Goal: Find specific fact: Find specific fact

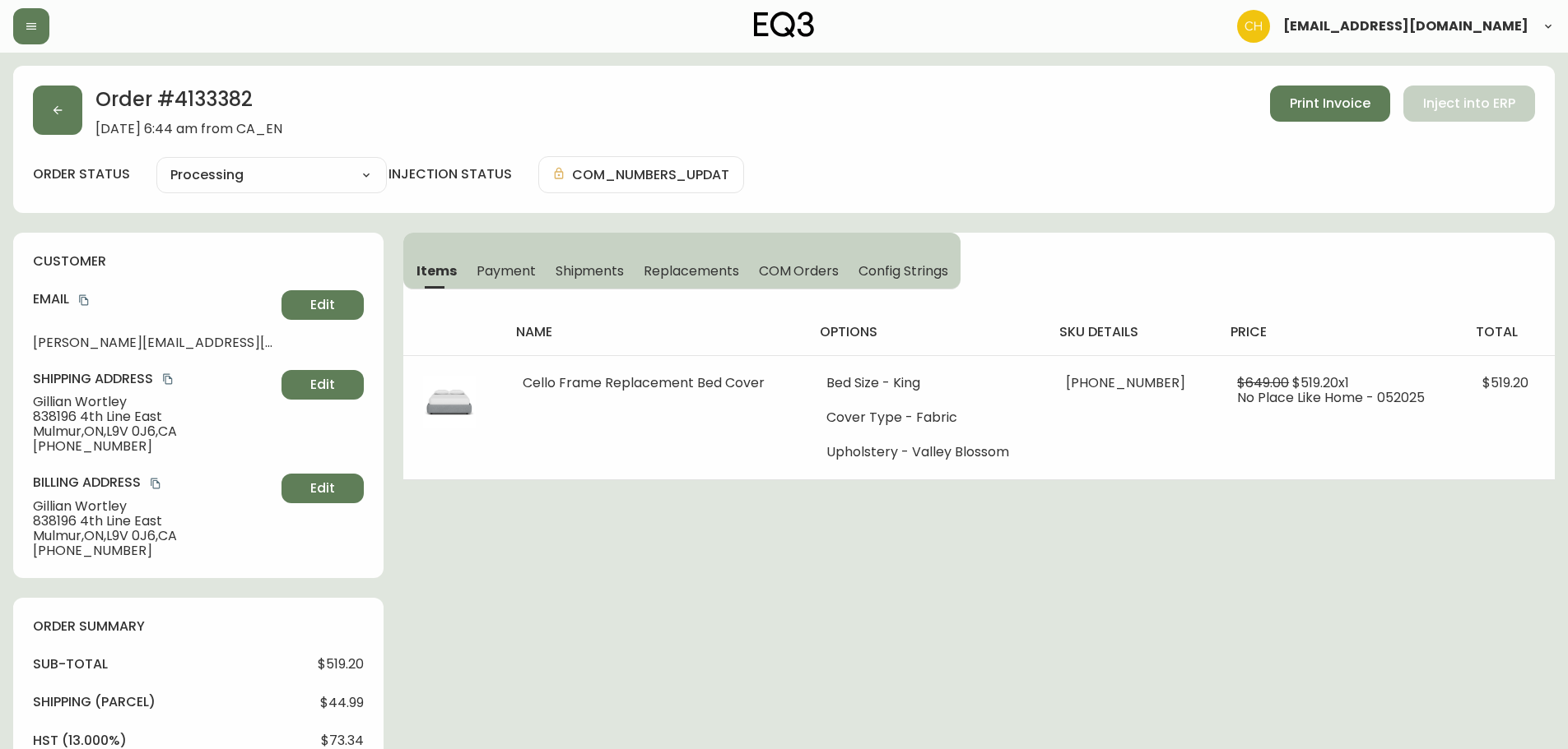
select select "PROCESSING"
click at [58, 116] on icon "button" at bounding box center [57, 111] width 13 height 13
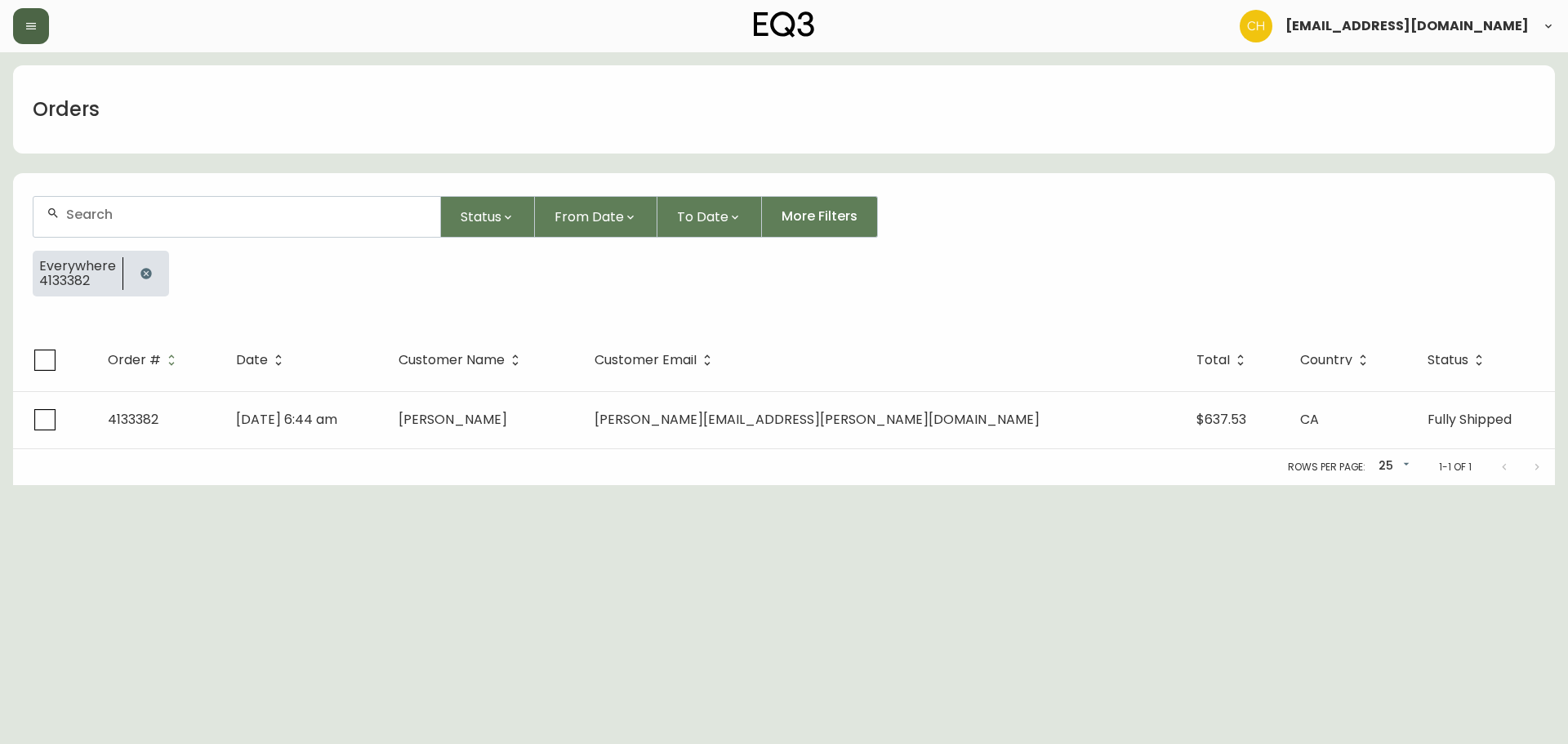
click at [36, 17] on button "button" at bounding box center [31, 26] width 36 height 36
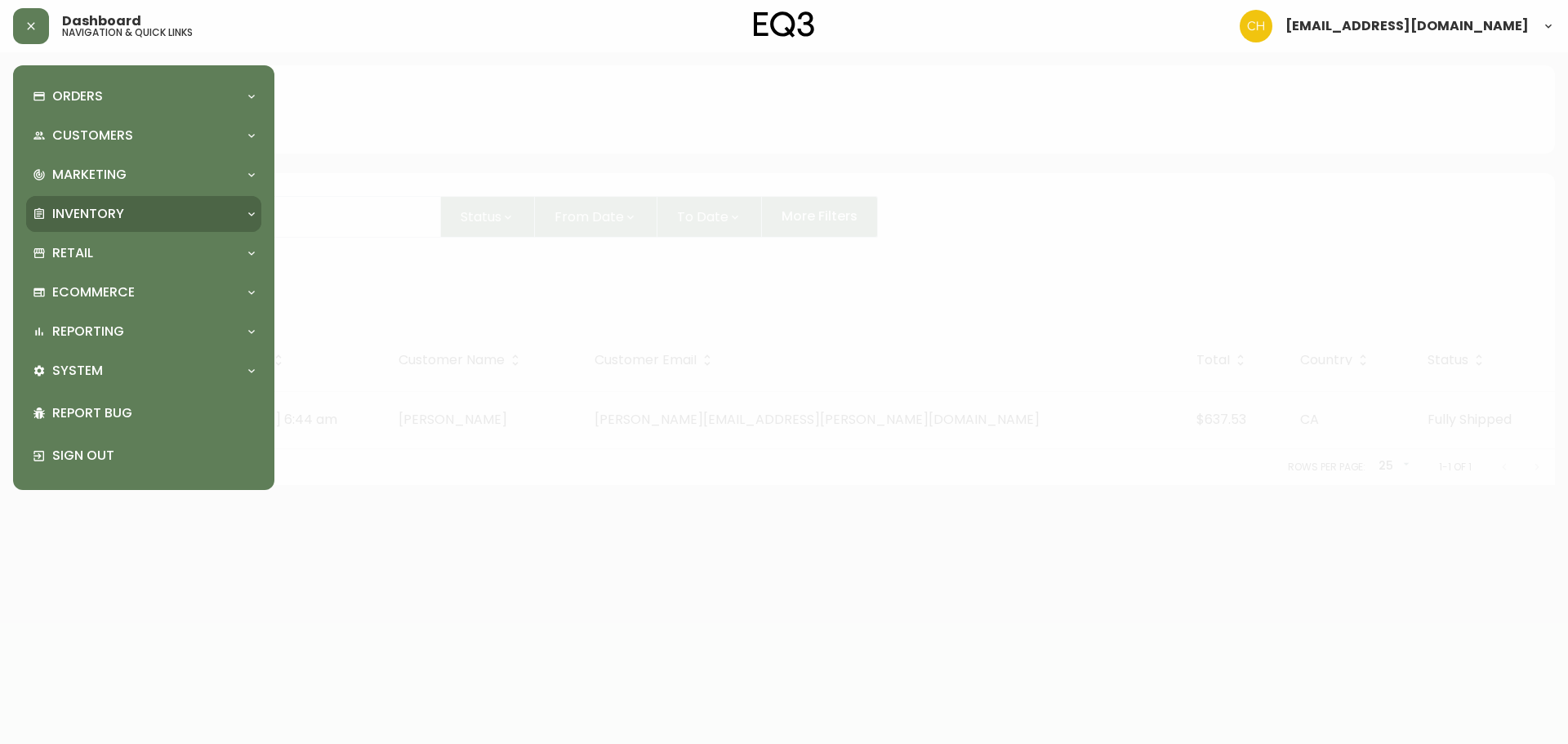
click at [98, 213] on p "Inventory" at bounding box center [88, 214] width 72 height 18
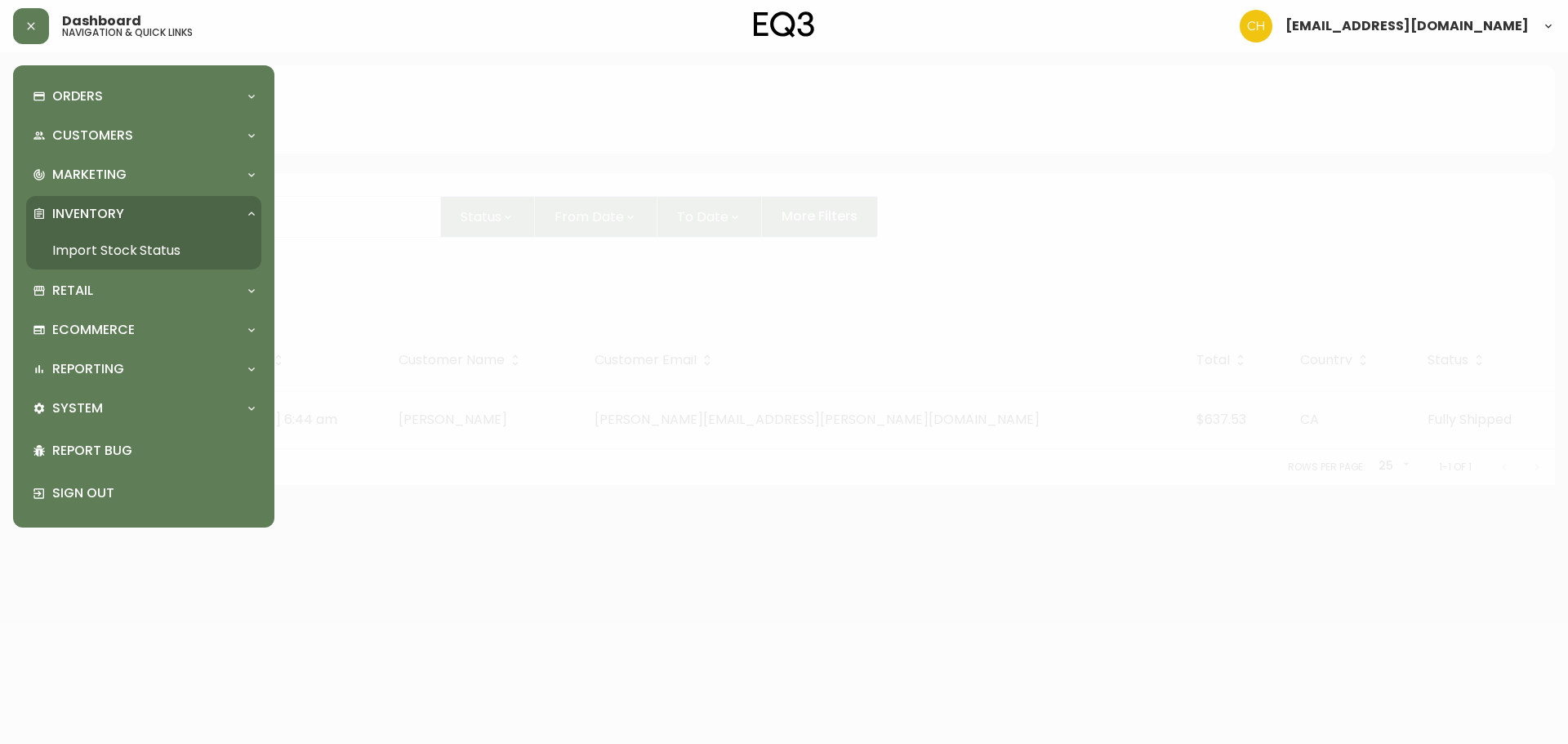
click at [98, 213] on p "Inventory" at bounding box center [88, 214] width 72 height 18
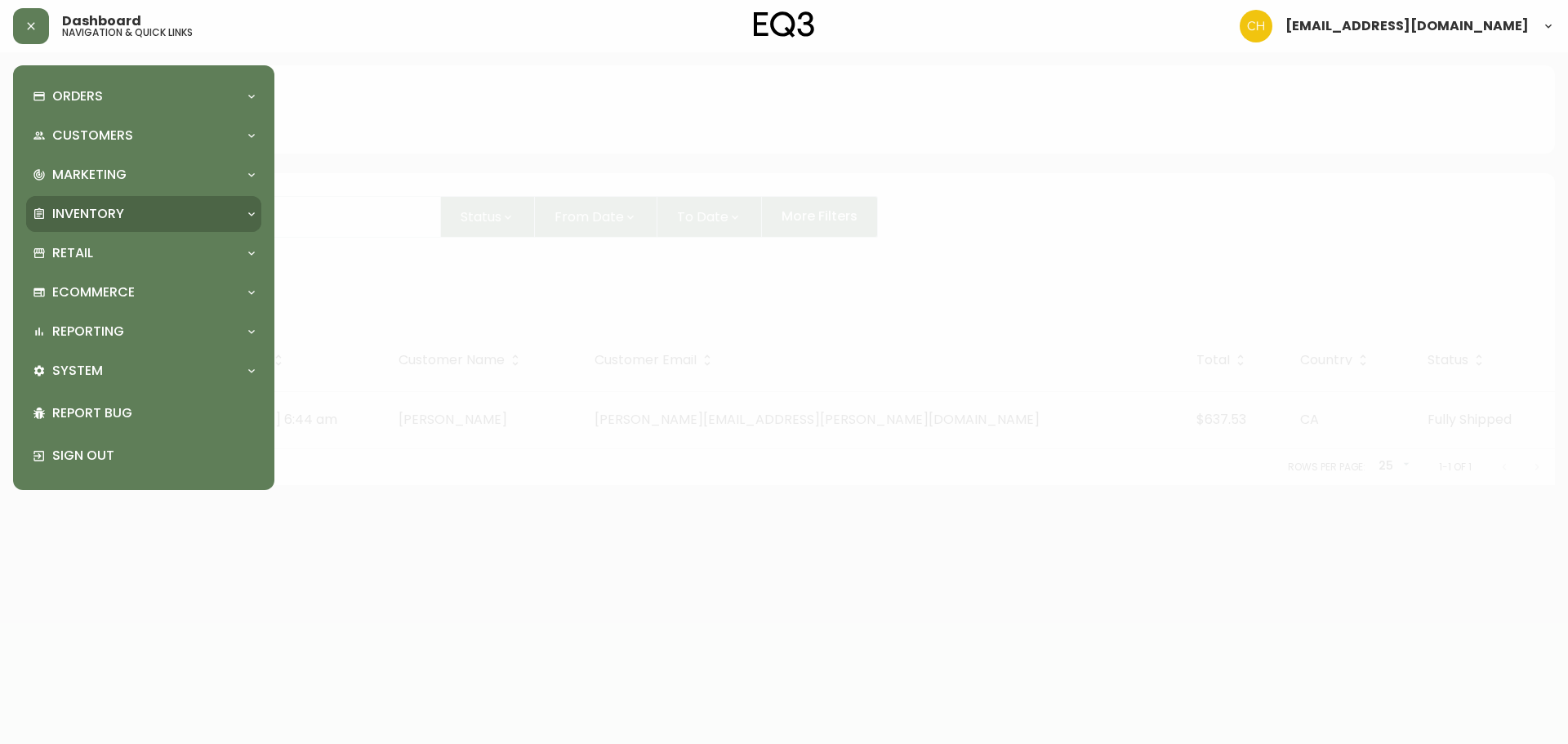
click at [82, 214] on p "Inventory" at bounding box center [88, 214] width 72 height 18
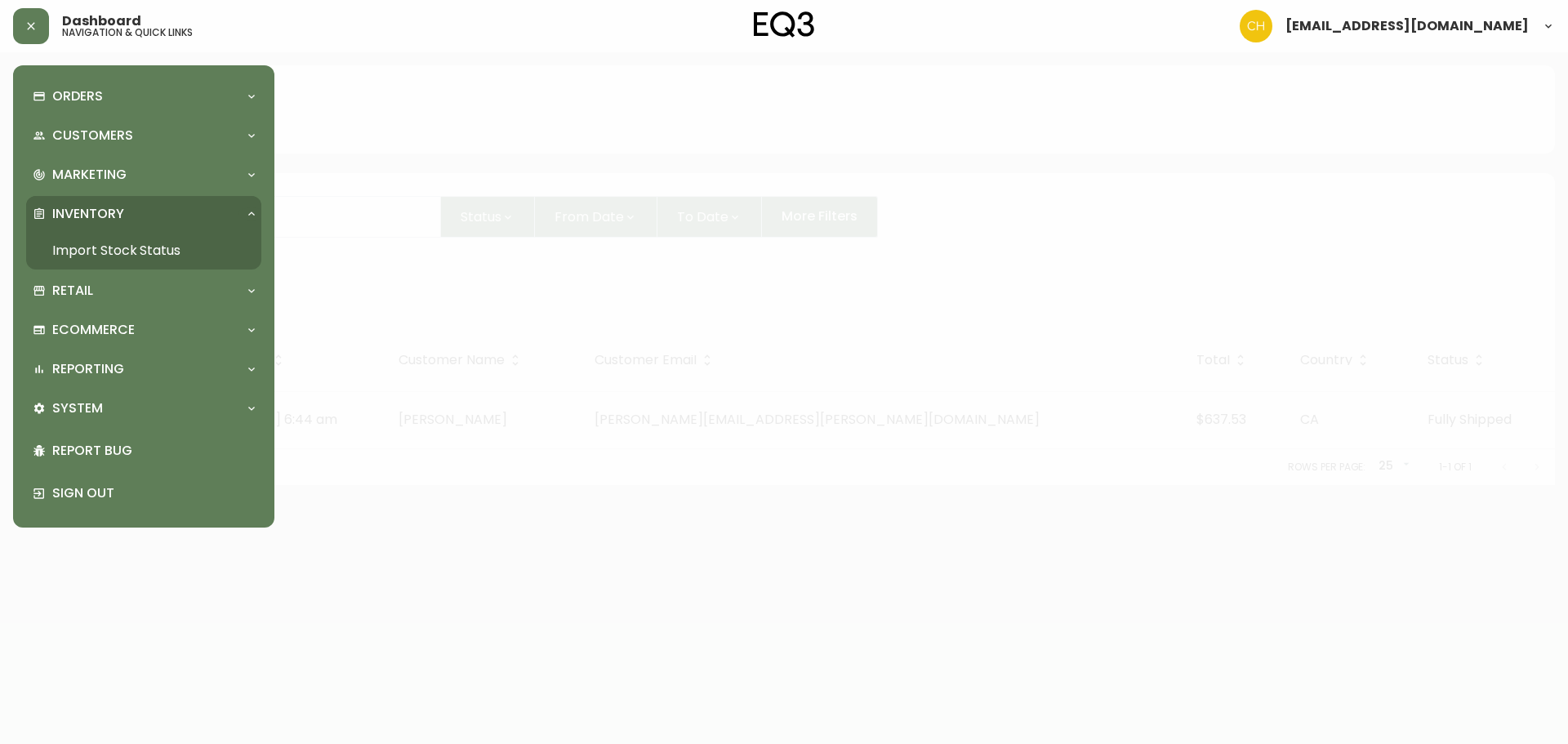
click at [88, 245] on link "Import Stock Status" at bounding box center [144, 251] width 235 height 38
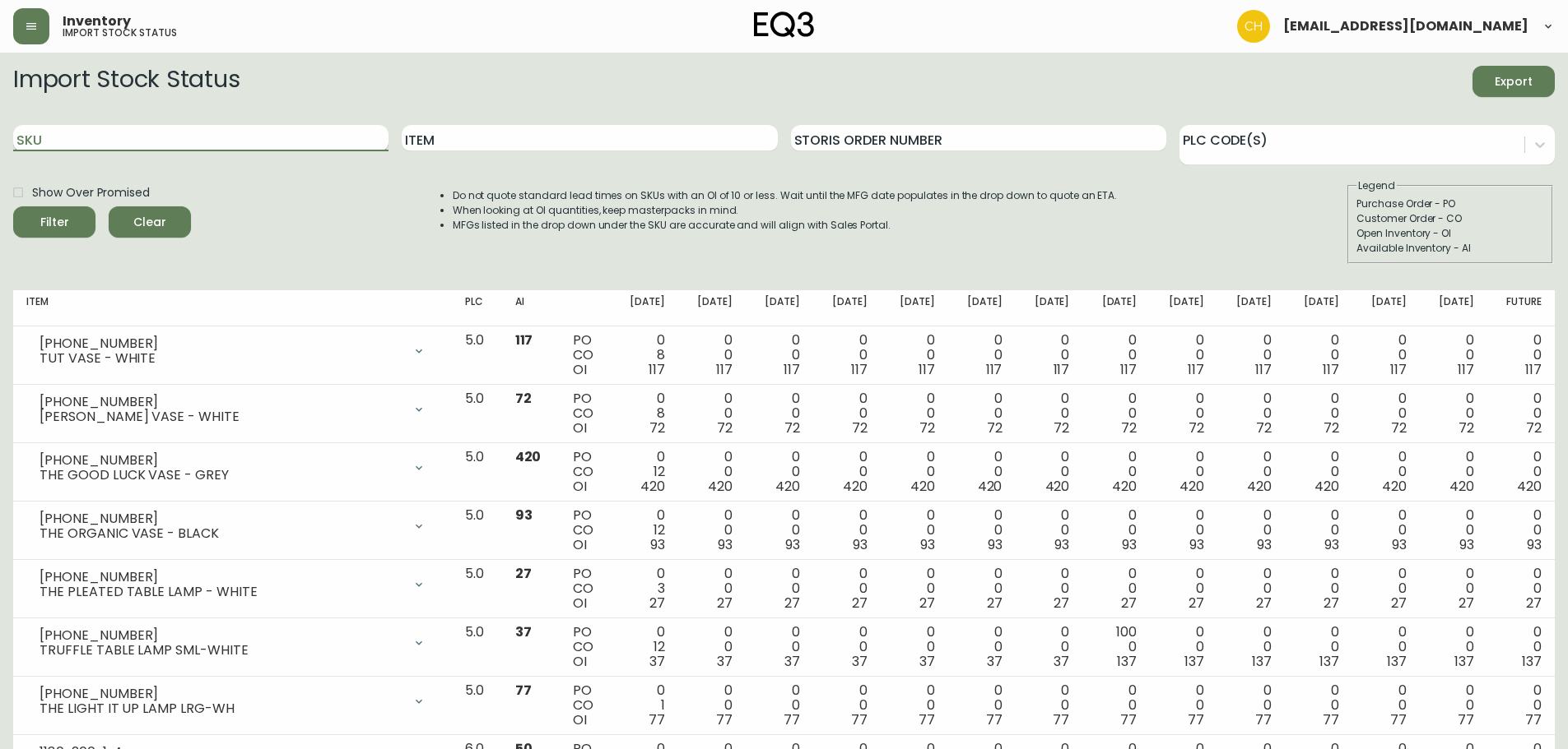
click at [89, 134] on input "SKU" at bounding box center [200, 138] width 375 height 27
click at [13, 206] on button "Filter" at bounding box center [54, 222] width 82 height 32
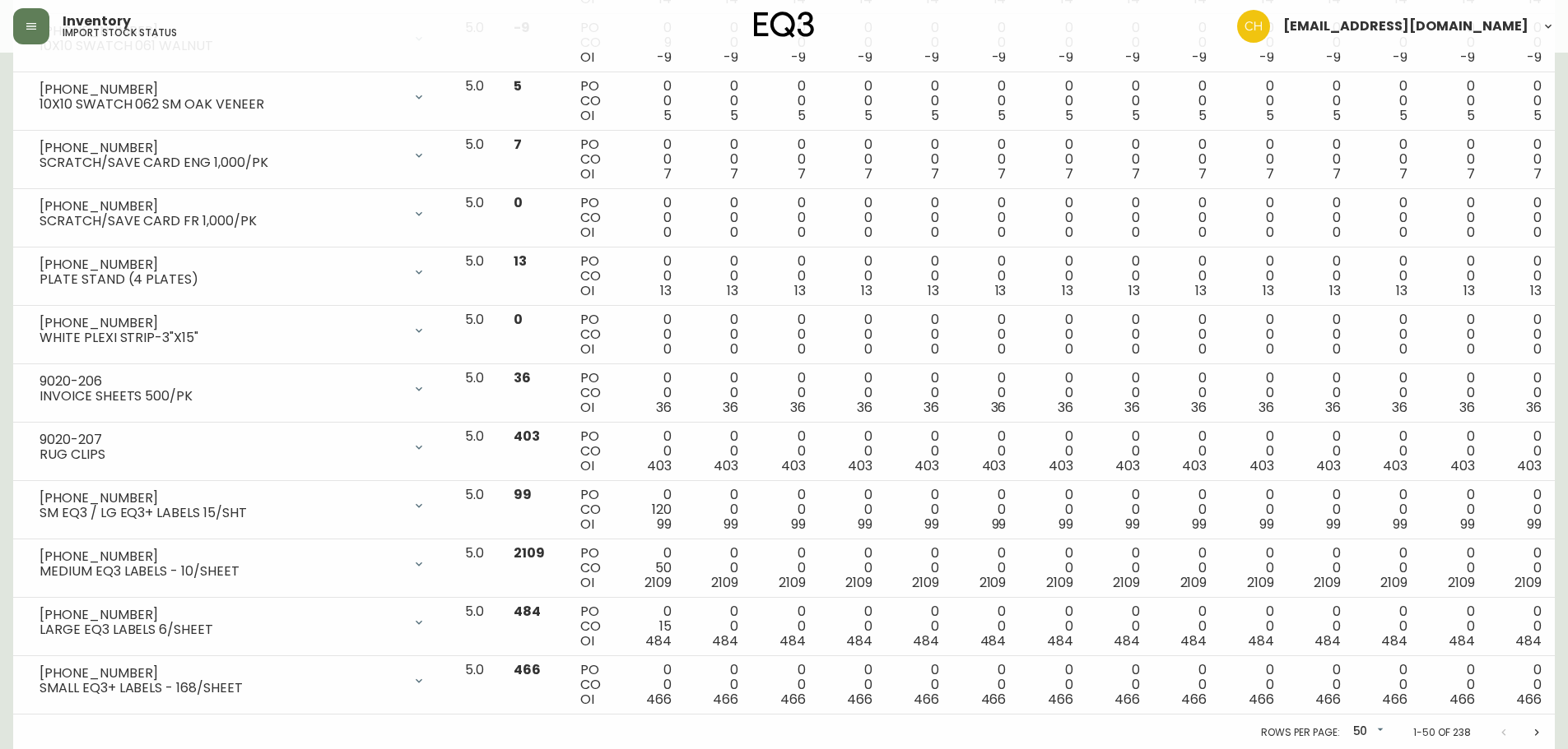
scroll to position [2533, 0]
click at [1534, 730] on icon "Next page" at bounding box center [1536, 732] width 13 height 13
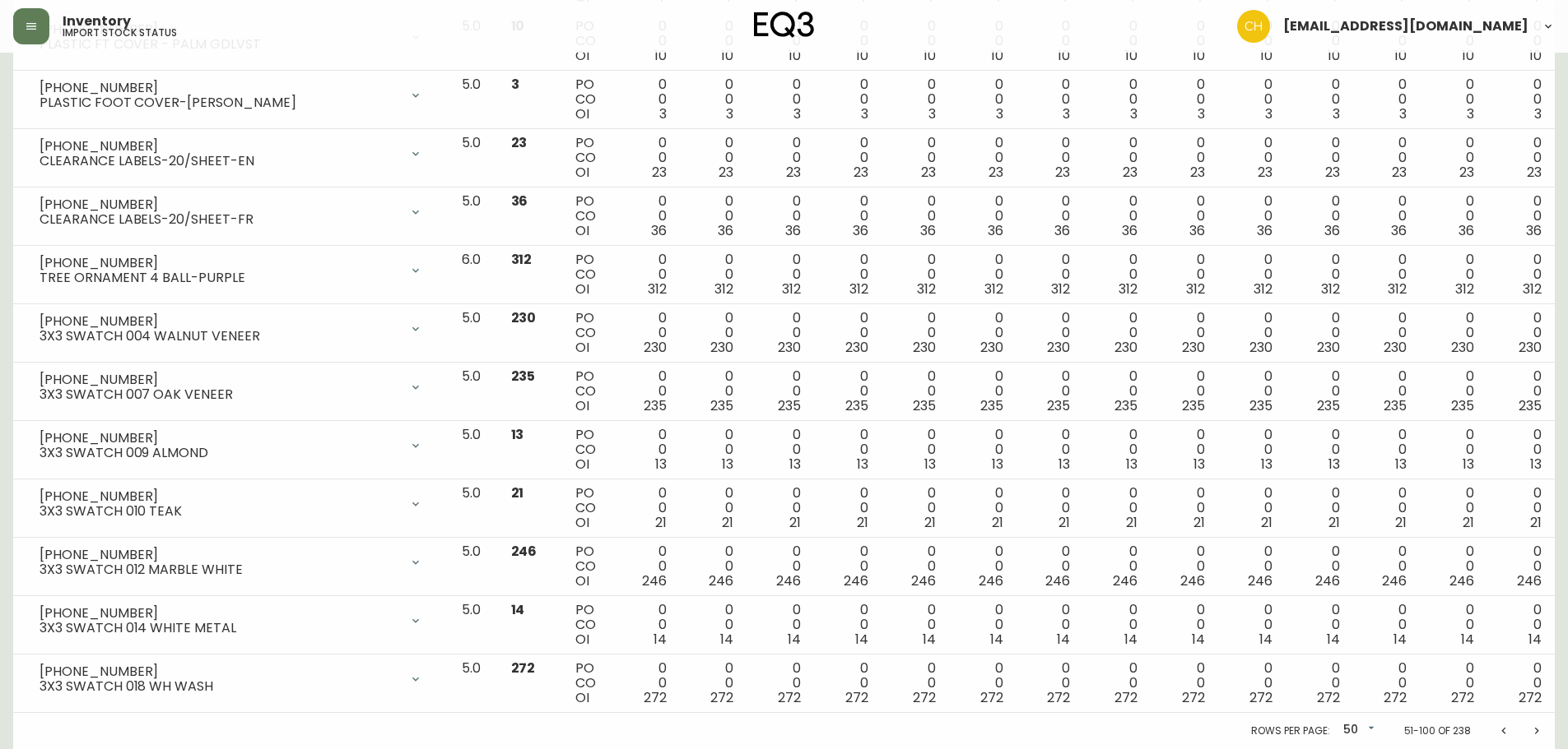
click at [1535, 731] on icon "Next page" at bounding box center [1536, 732] width 13 height 13
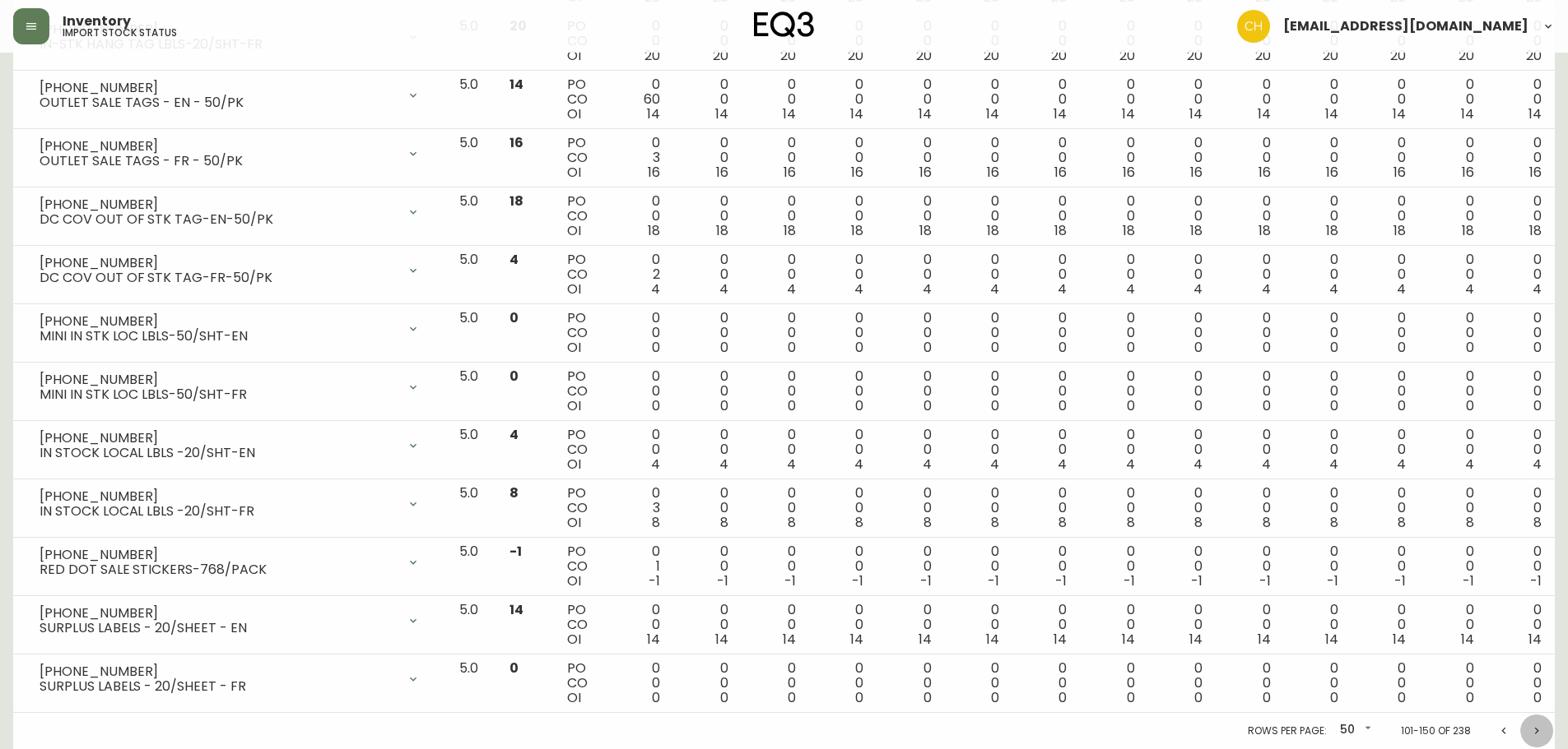
click at [1531, 727] on icon "Next page" at bounding box center [1536, 732] width 13 height 13
click at [1533, 728] on icon "Next page" at bounding box center [1536, 732] width 13 height 13
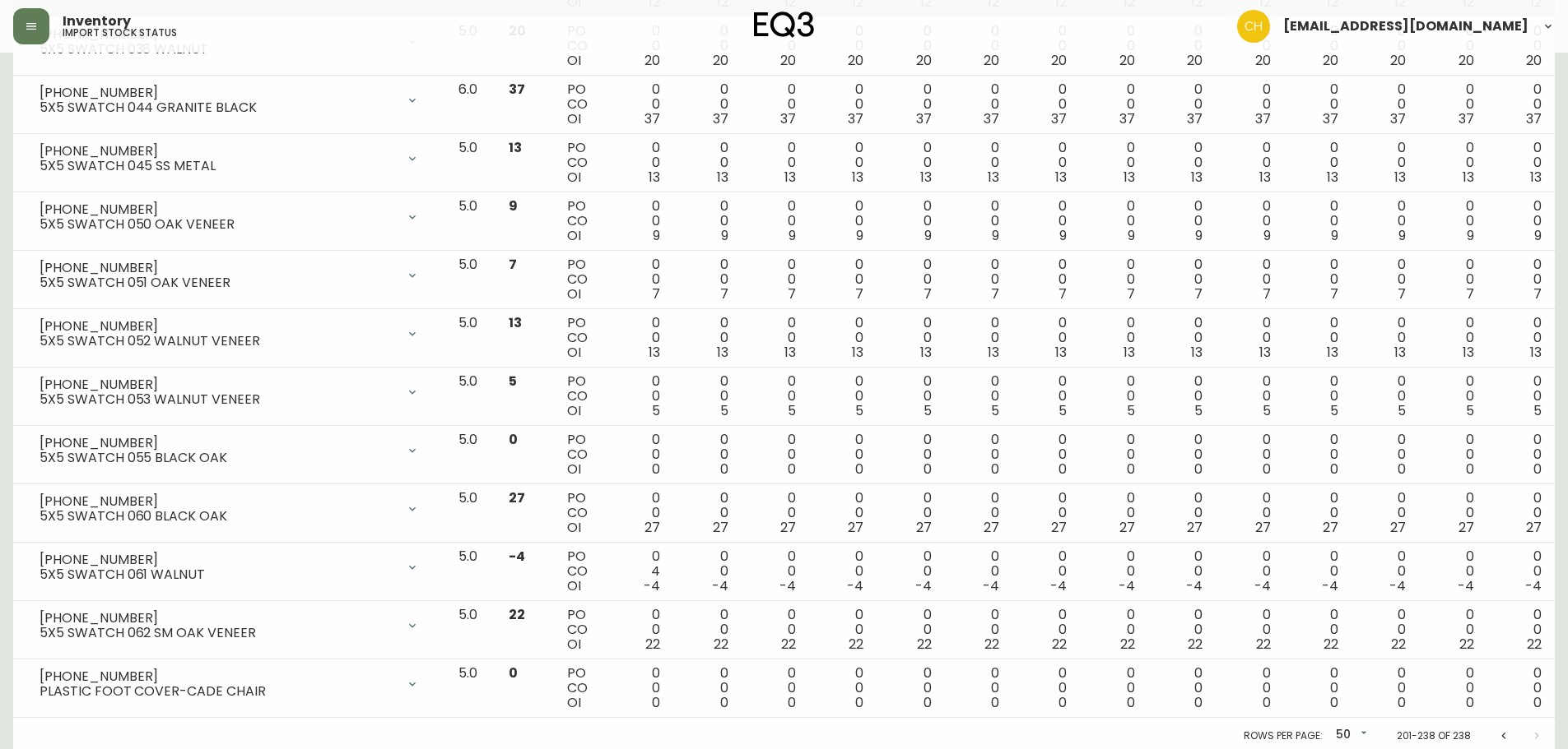
scroll to position [1832, 0]
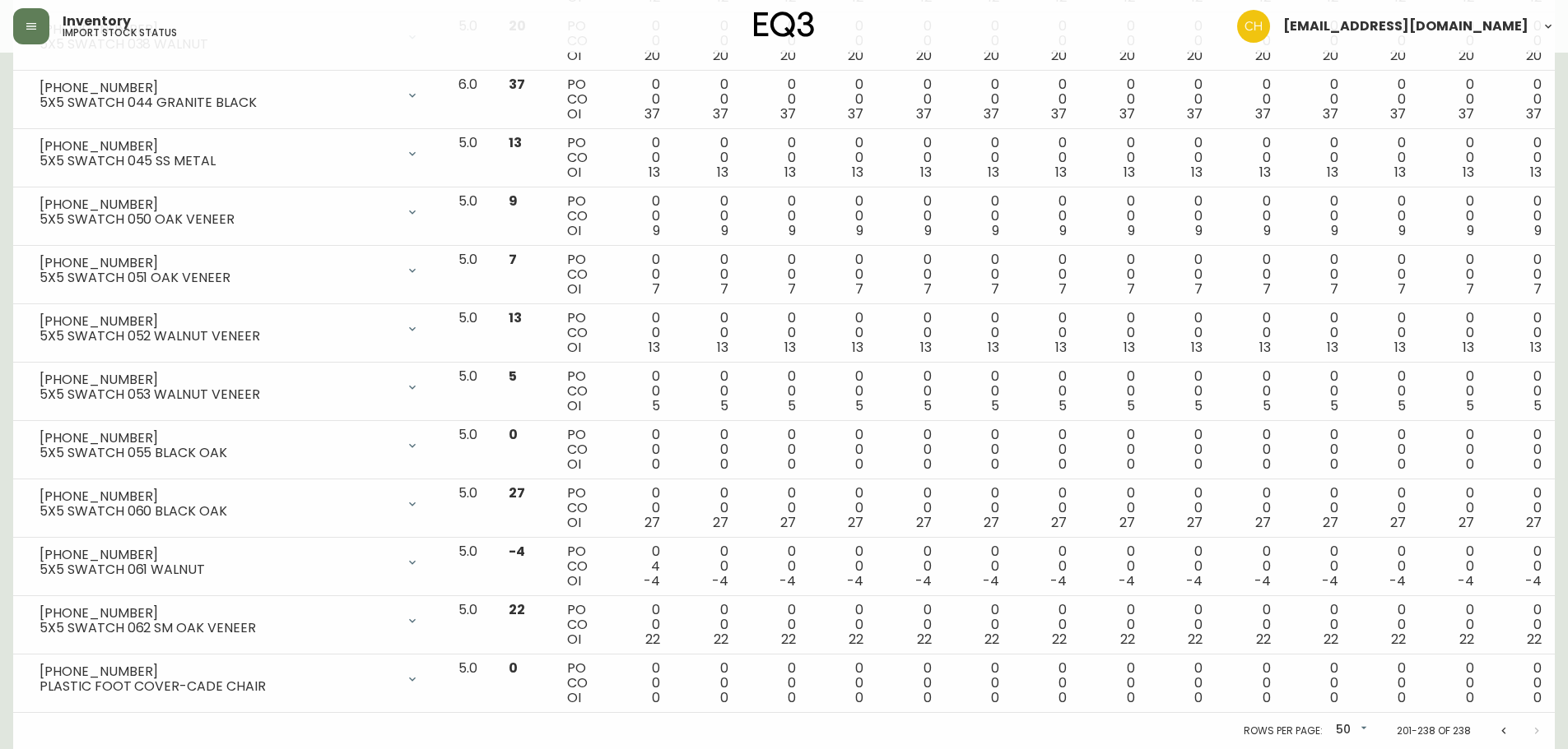
click at [1536, 733] on div at bounding box center [1520, 732] width 66 height 33
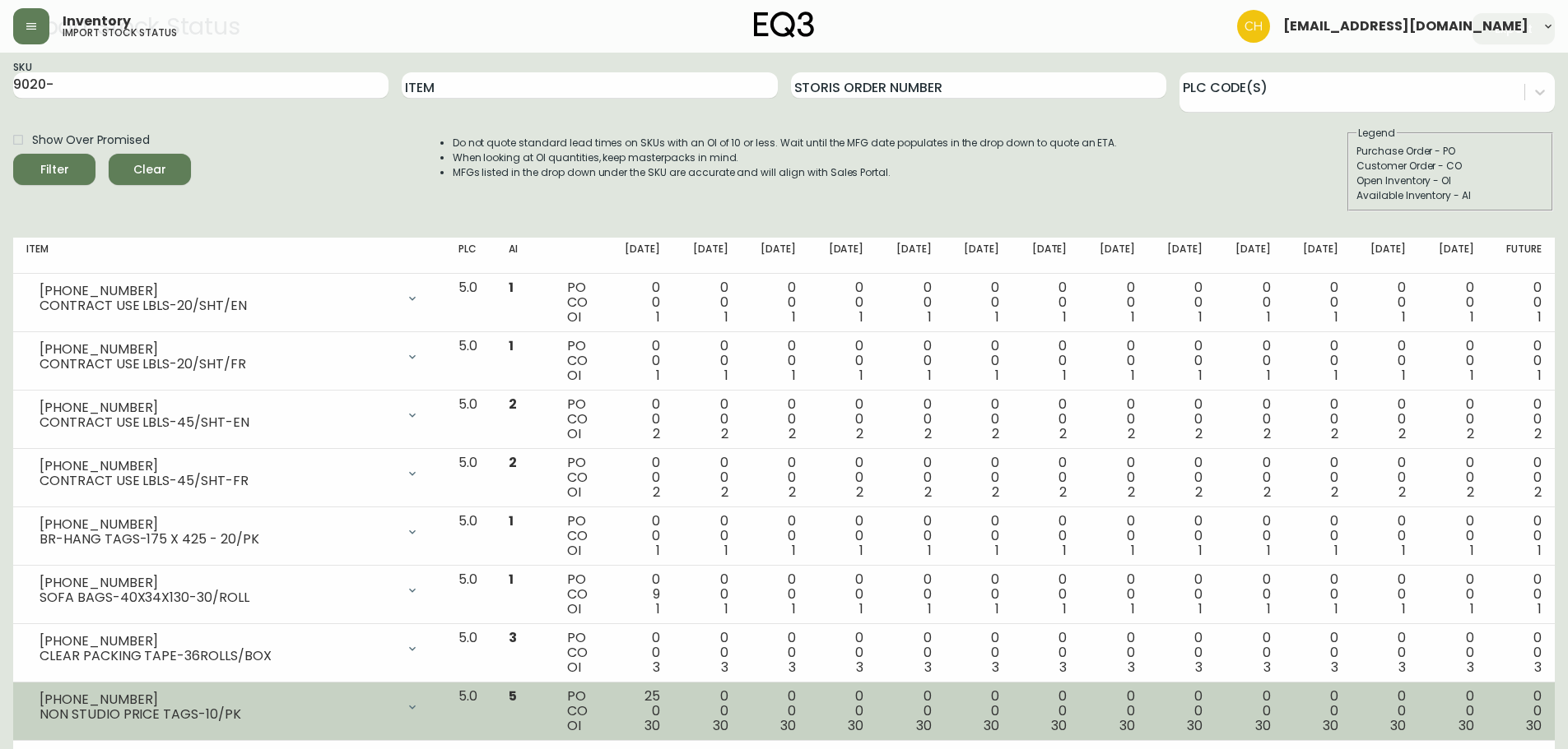
scroll to position [0, 0]
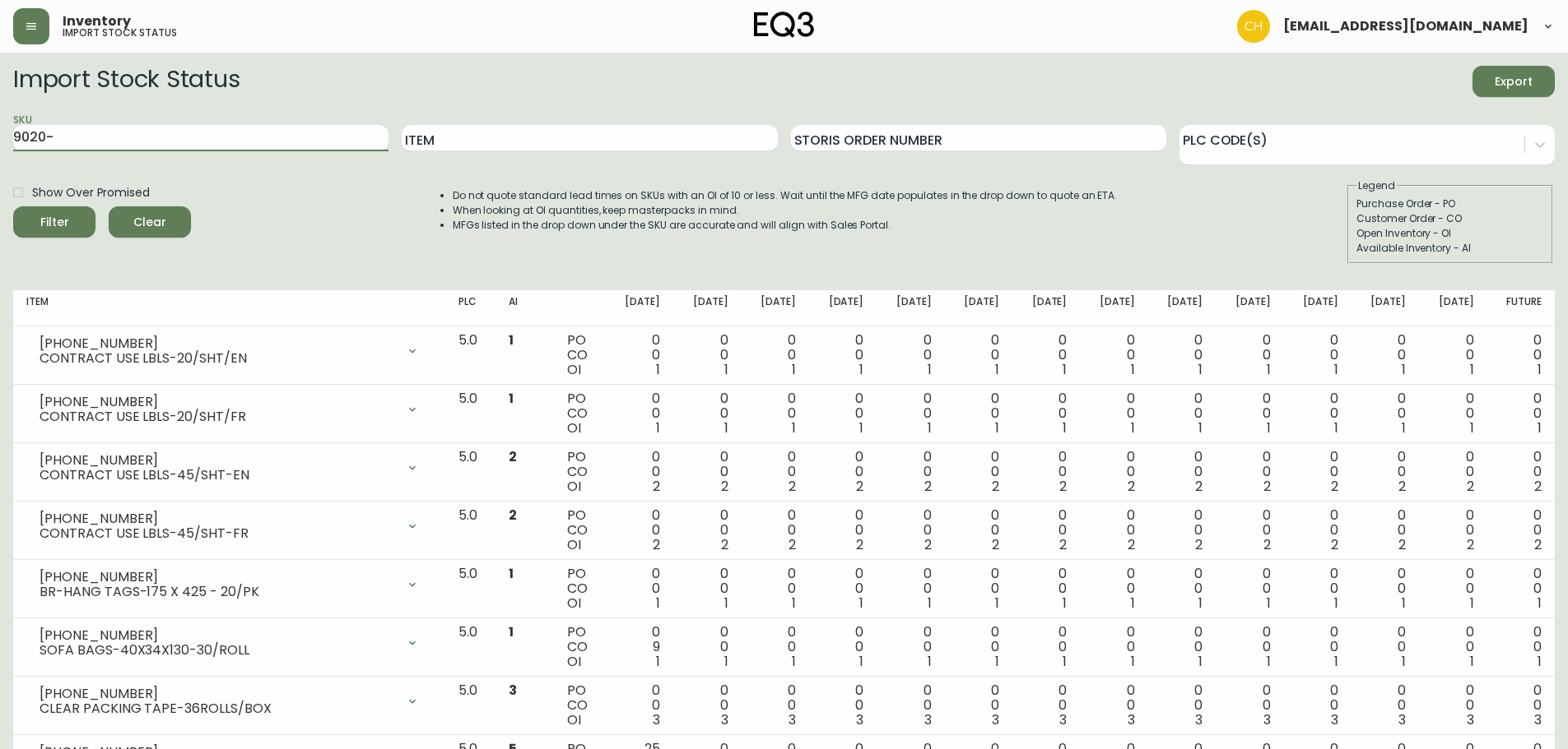
drag, startPoint x: 174, startPoint y: 136, endPoint x: 0, endPoint y: 74, distance: 184.7
type input "9040-"
click at [13, 206] on button "Filter" at bounding box center [54, 222] width 82 height 32
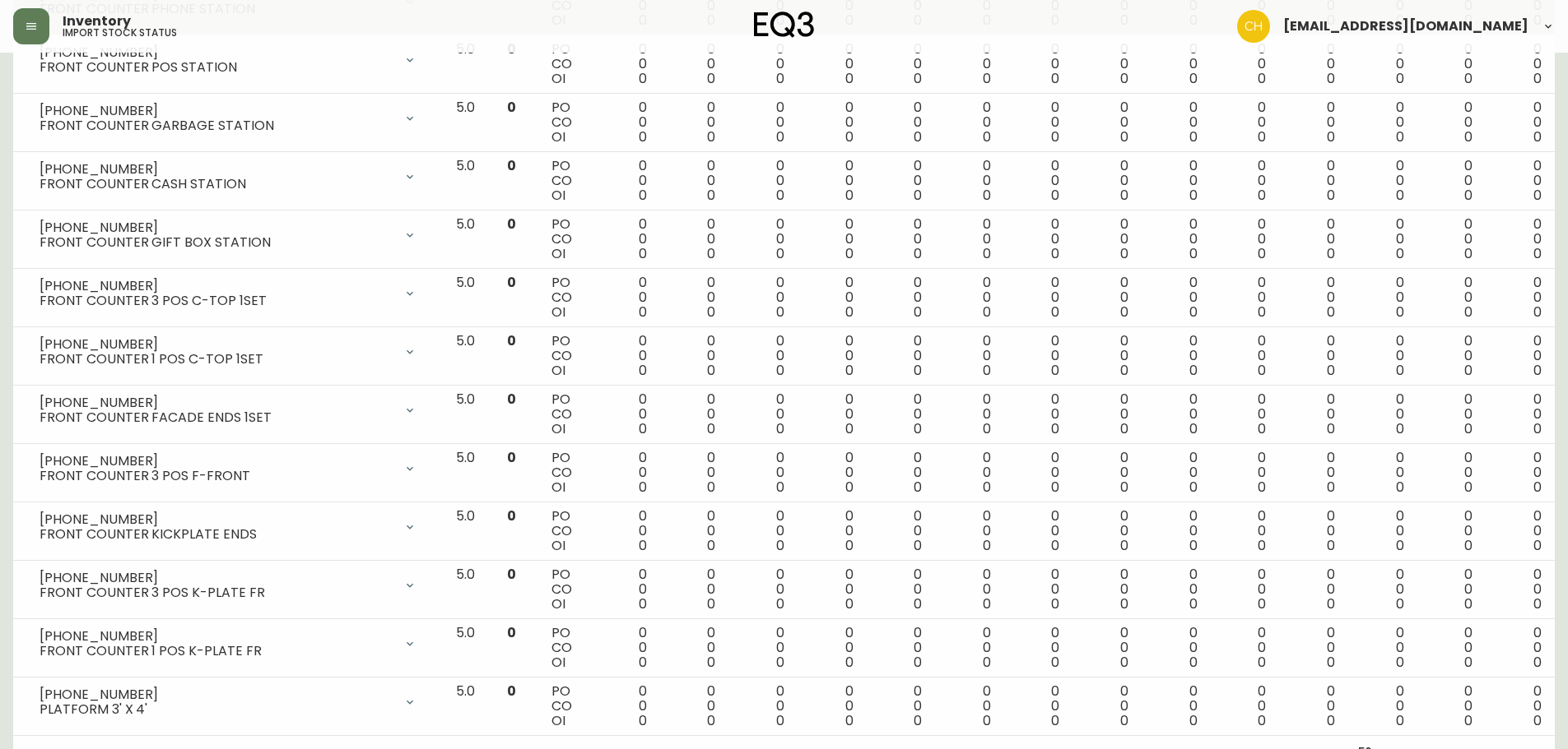
scroll to position [2533, 0]
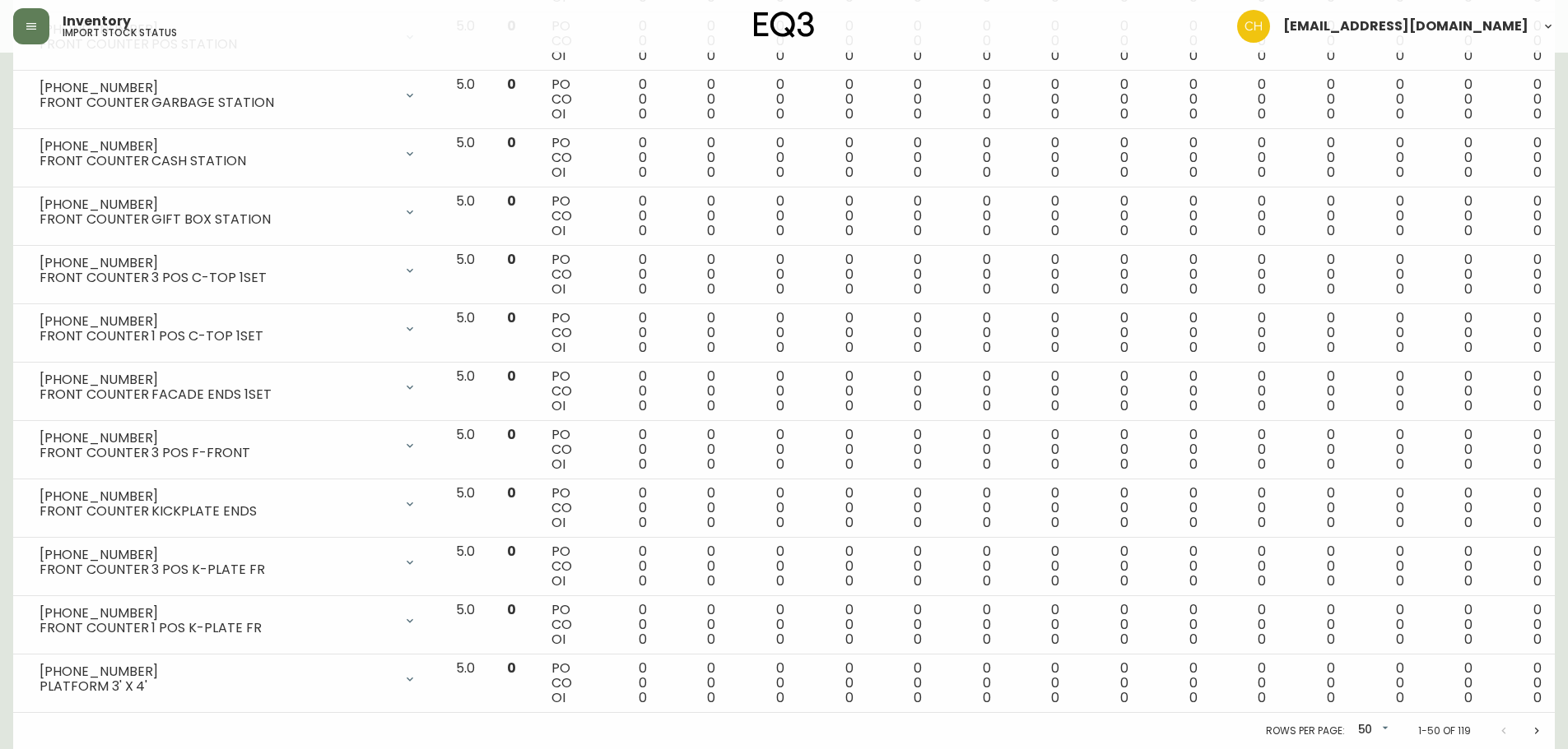
click at [1538, 730] on icon "Next page" at bounding box center [1536, 732] width 13 height 13
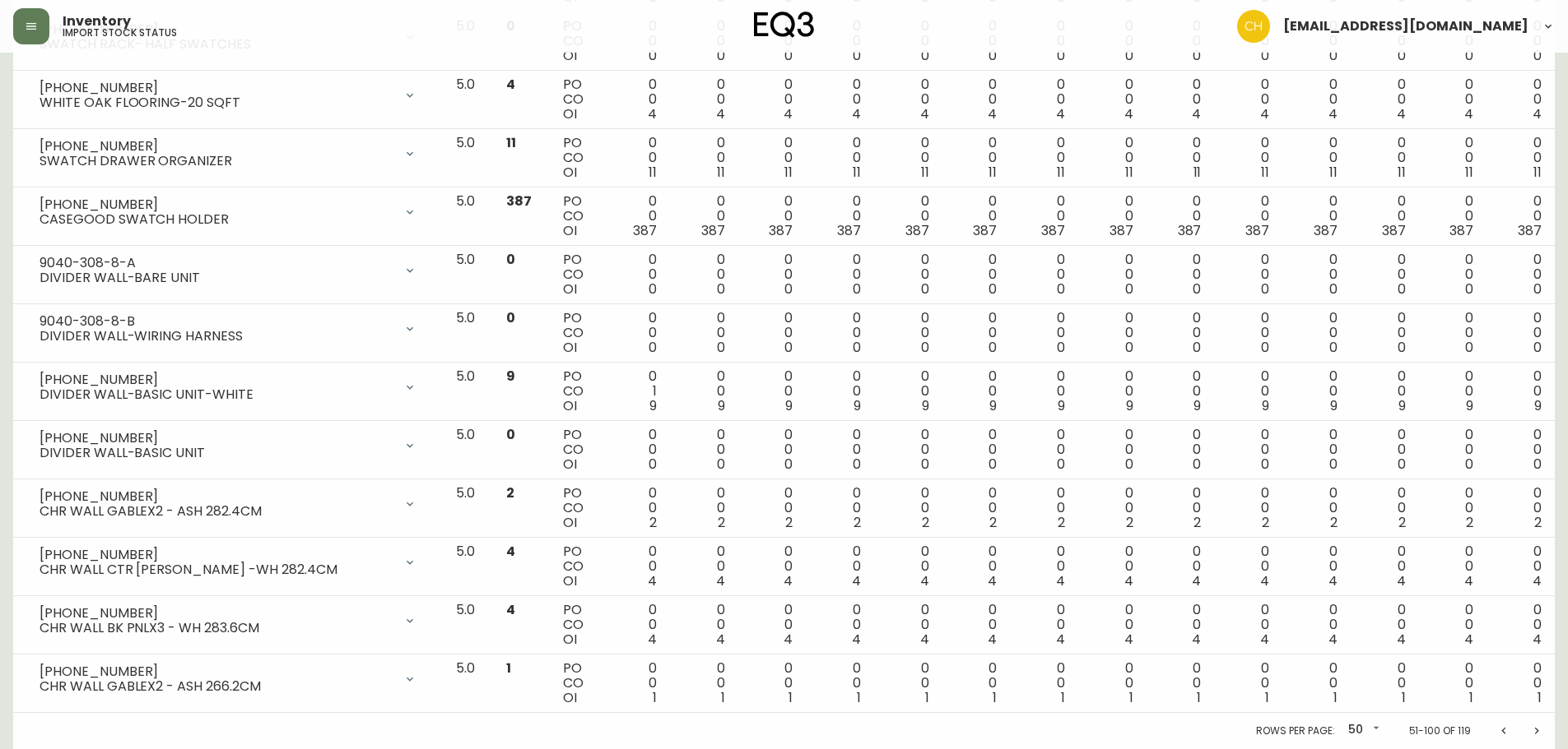
click at [1536, 731] on icon "Next page" at bounding box center [1536, 732] width 13 height 13
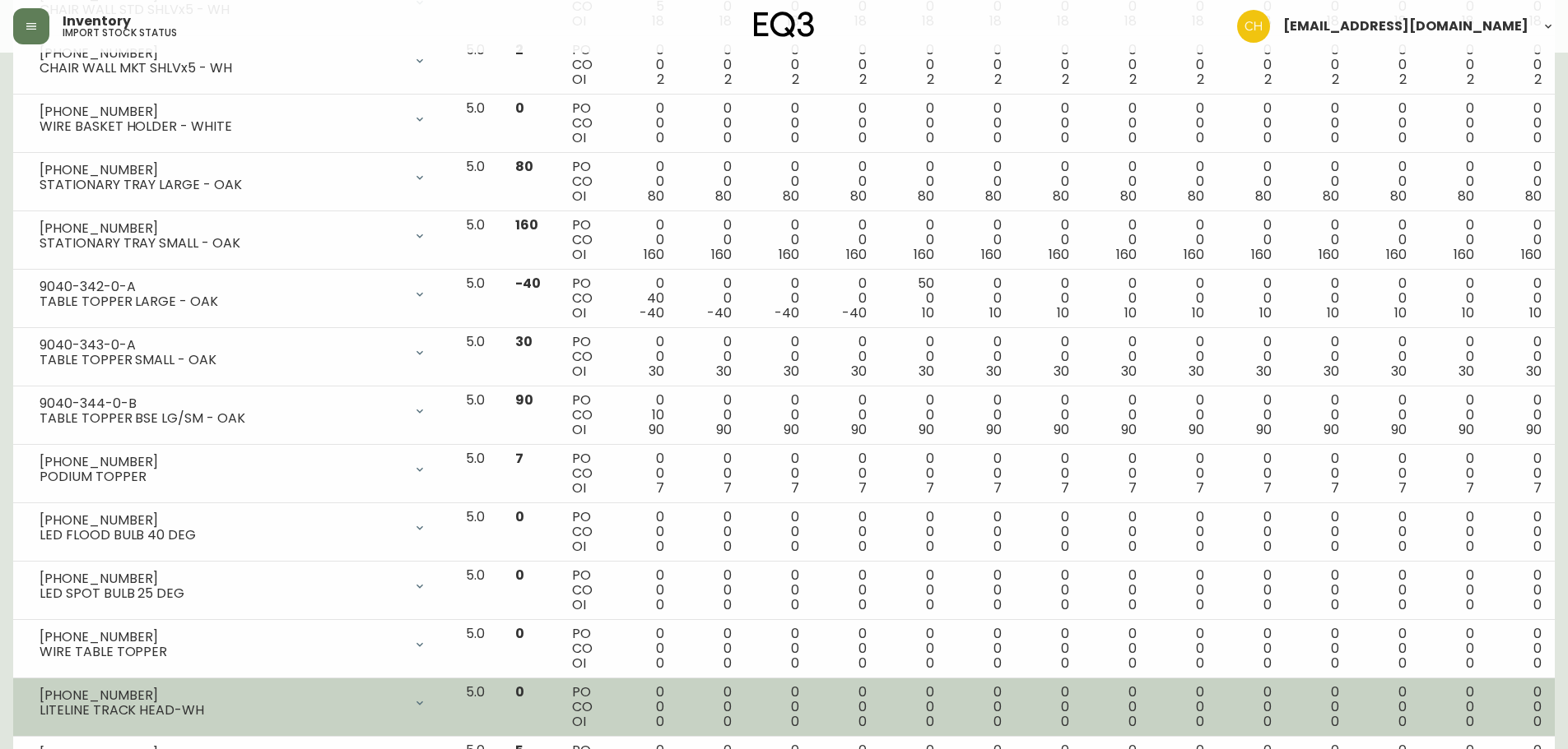
scroll to position [723, 0]
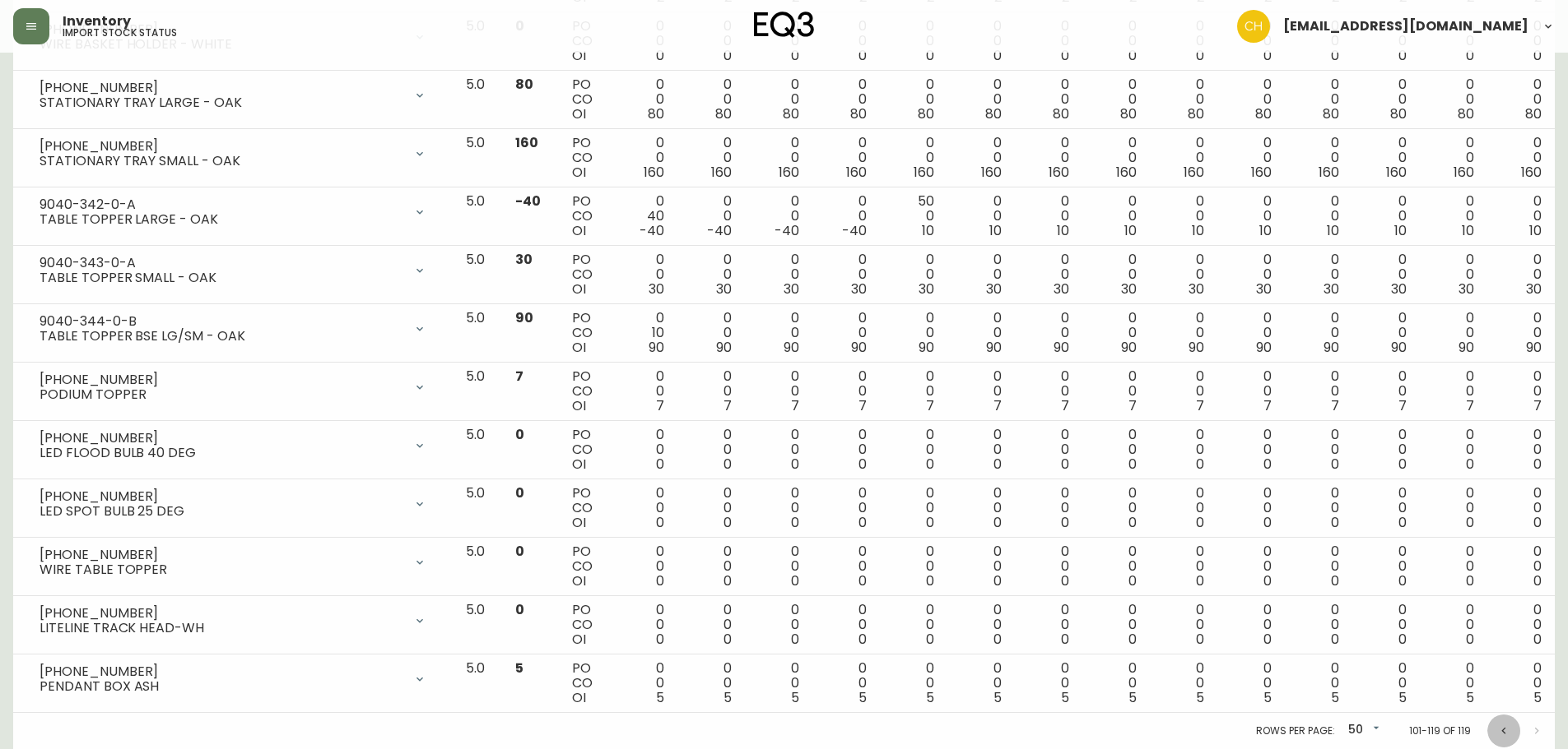
click at [1503, 731] on icon "Previous page" at bounding box center [1504, 732] width 13 height 13
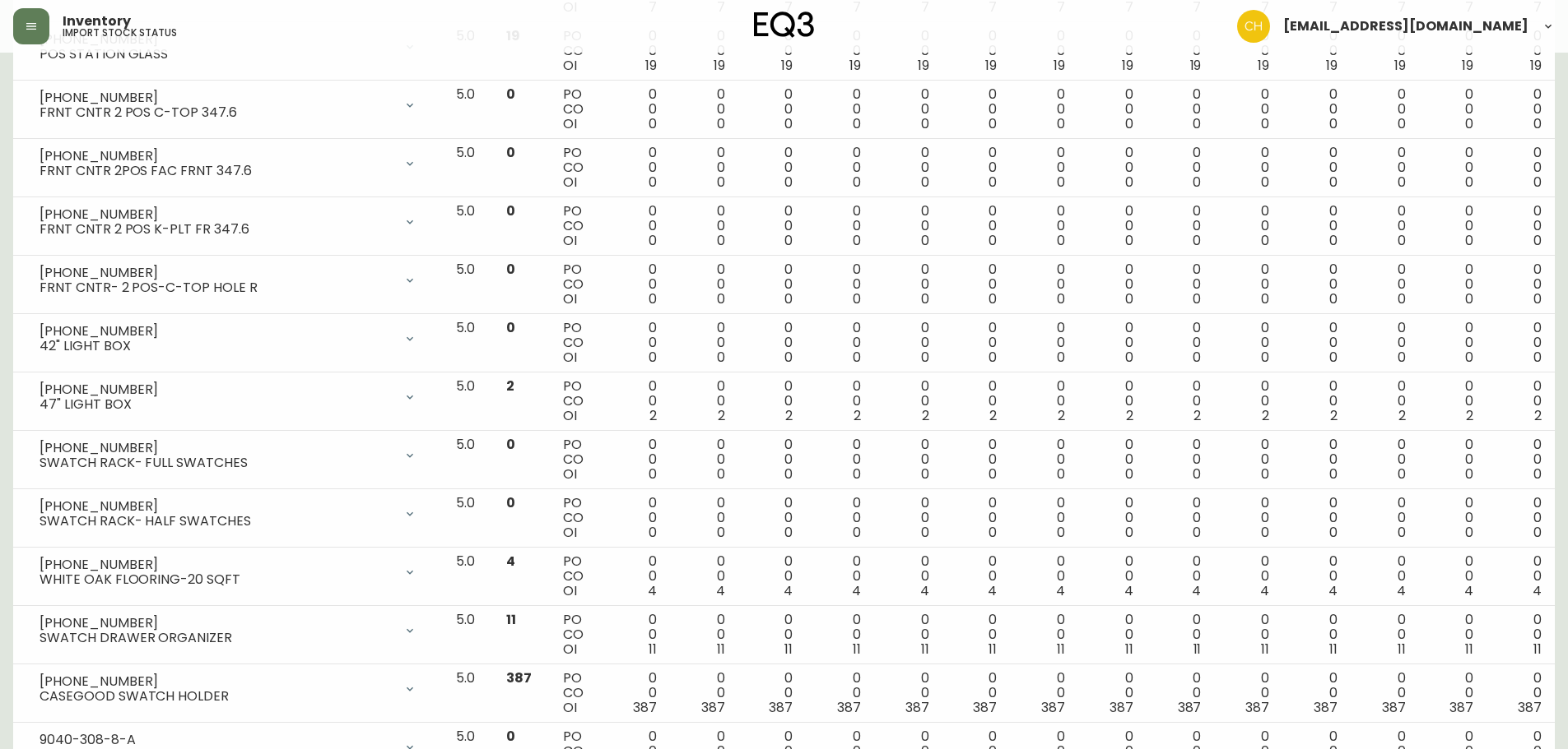
scroll to position [2220, 0]
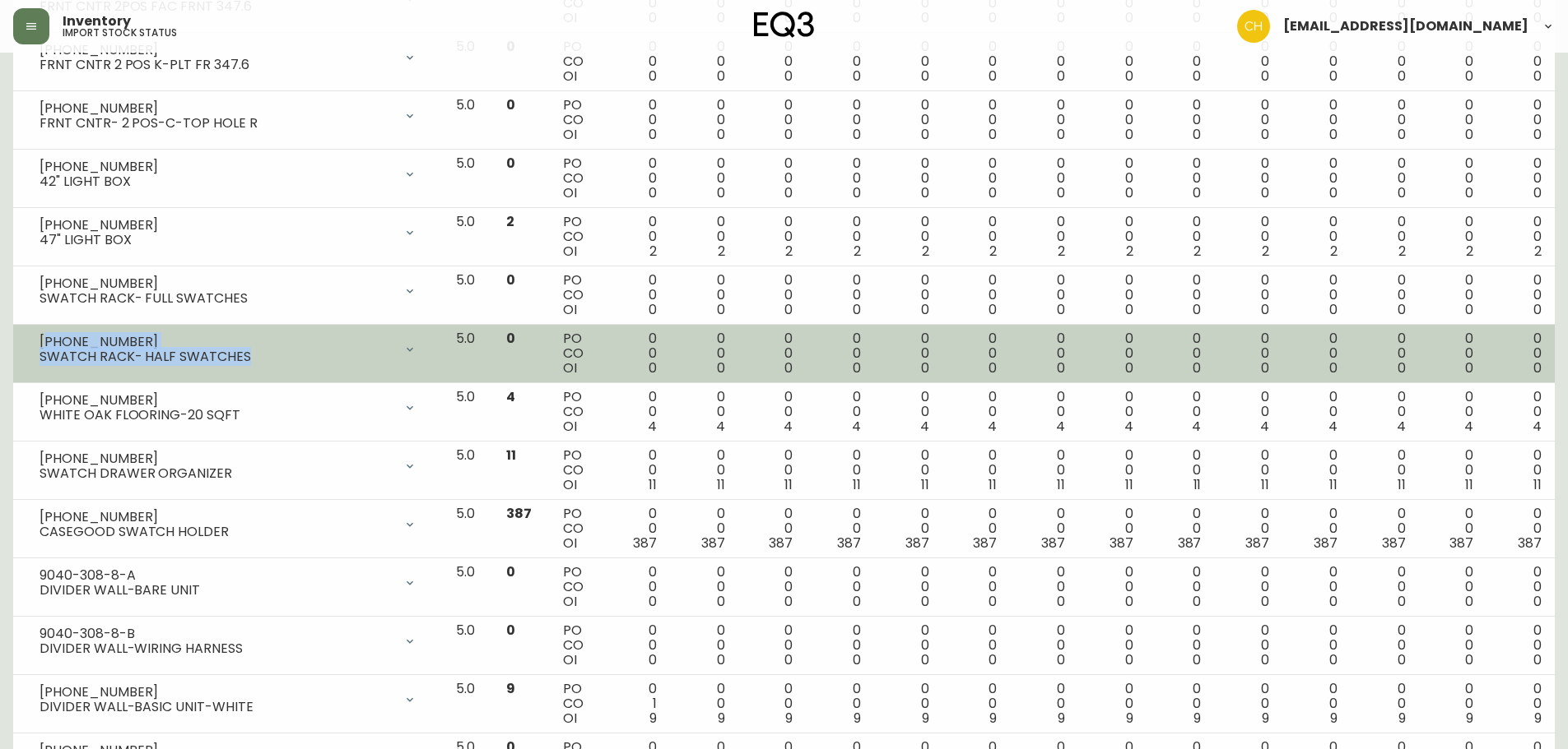
drag, startPoint x: 46, startPoint y: 341, endPoint x: 261, endPoint y: 362, distance: 216.0
click at [261, 362] on div "[PHONE_NUMBER] SWATCH RACK- HALF SWATCHES" at bounding box center [215, 350] width 354 height 30
click at [75, 349] on div "SWATCH RACK- HALF SWATCHES" at bounding box center [215, 357] width 354 height 15
drag, startPoint x: 39, startPoint y: 341, endPoint x: 245, endPoint y: 352, distance: 206.3
click at [245, 352] on div "[PHONE_NUMBER] SWATCH RACK- HALF SWATCHES" at bounding box center [215, 350] width 354 height 30
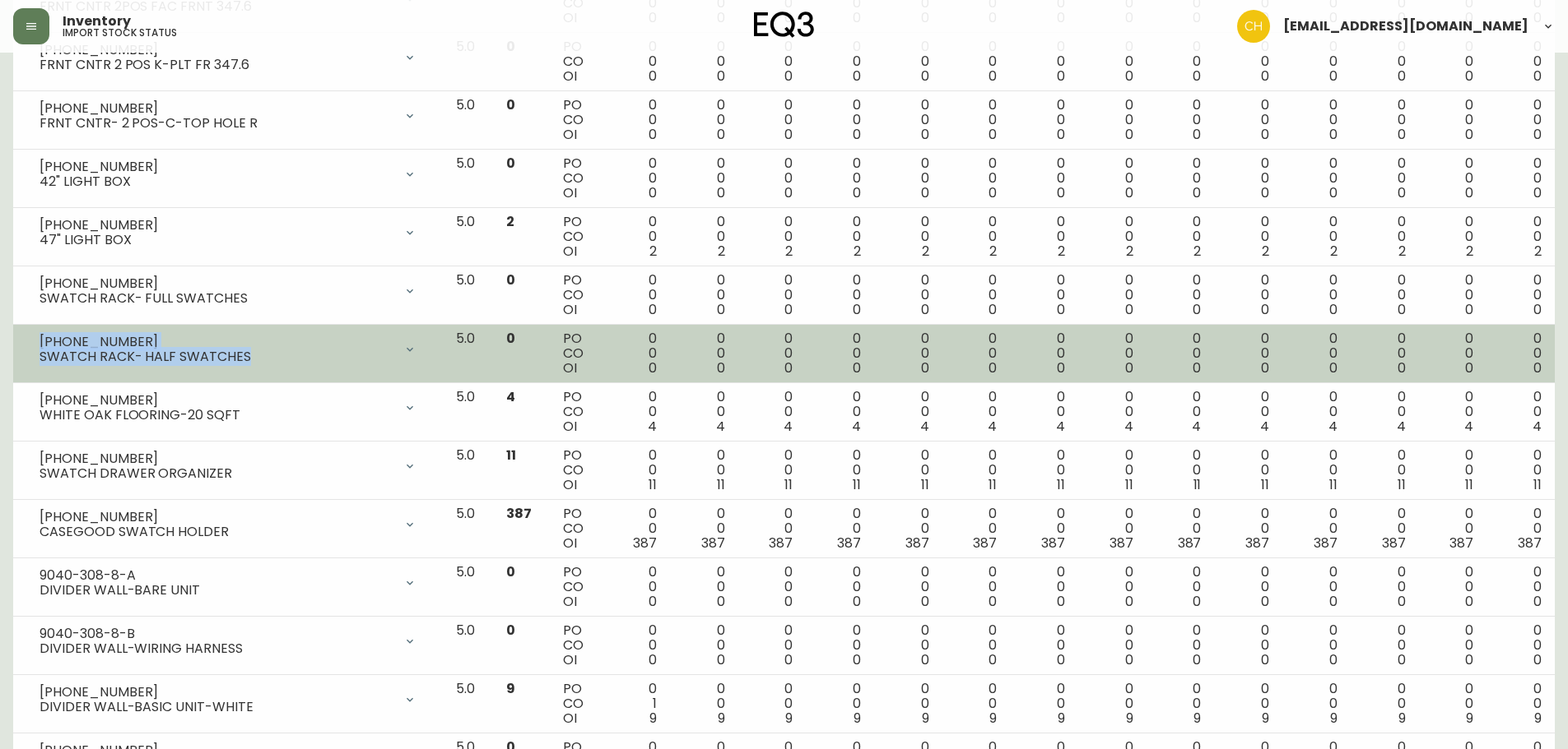
copy div "[PHONE_NUMBER] SWATCH RACK- HALF SWATCHES"
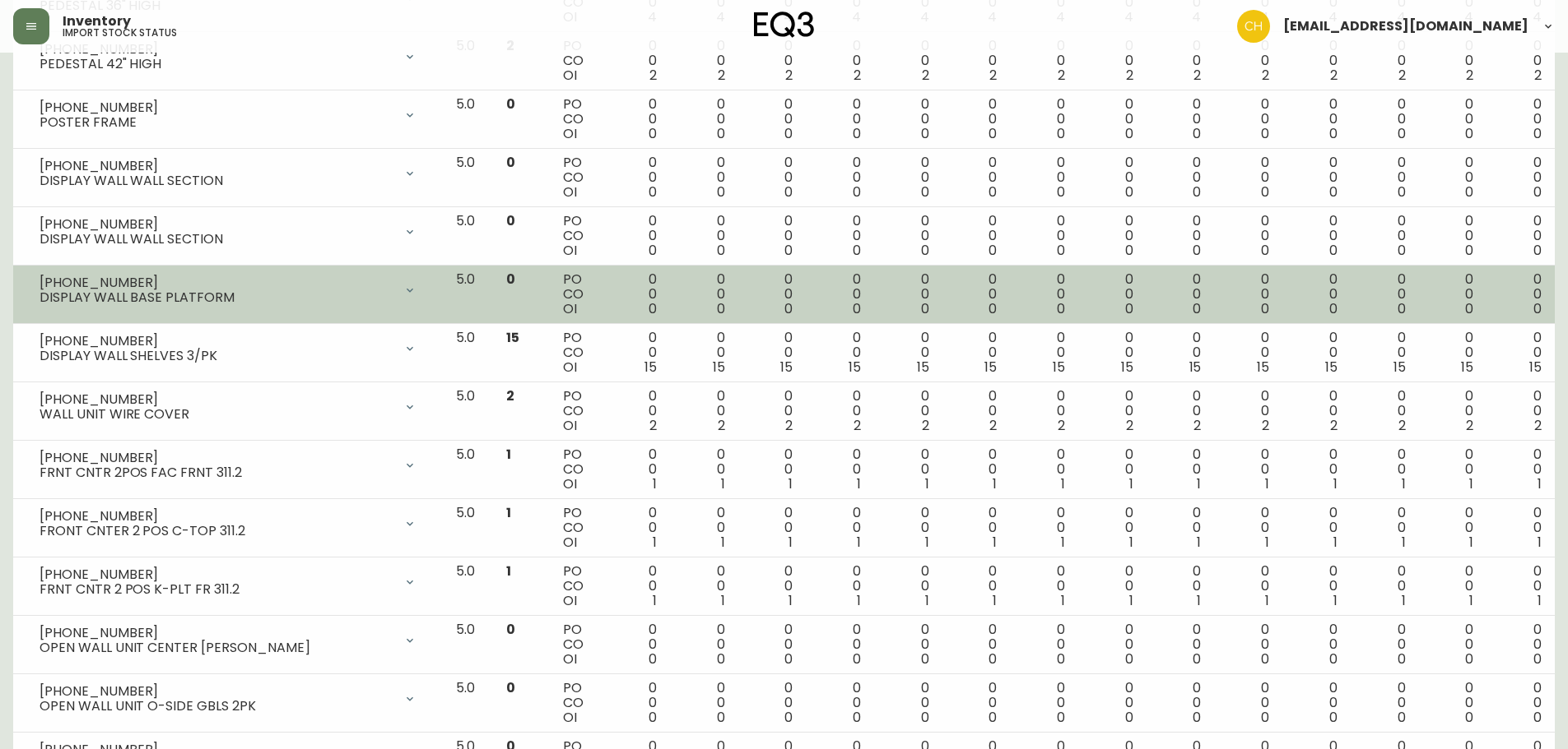
scroll to position [0, 0]
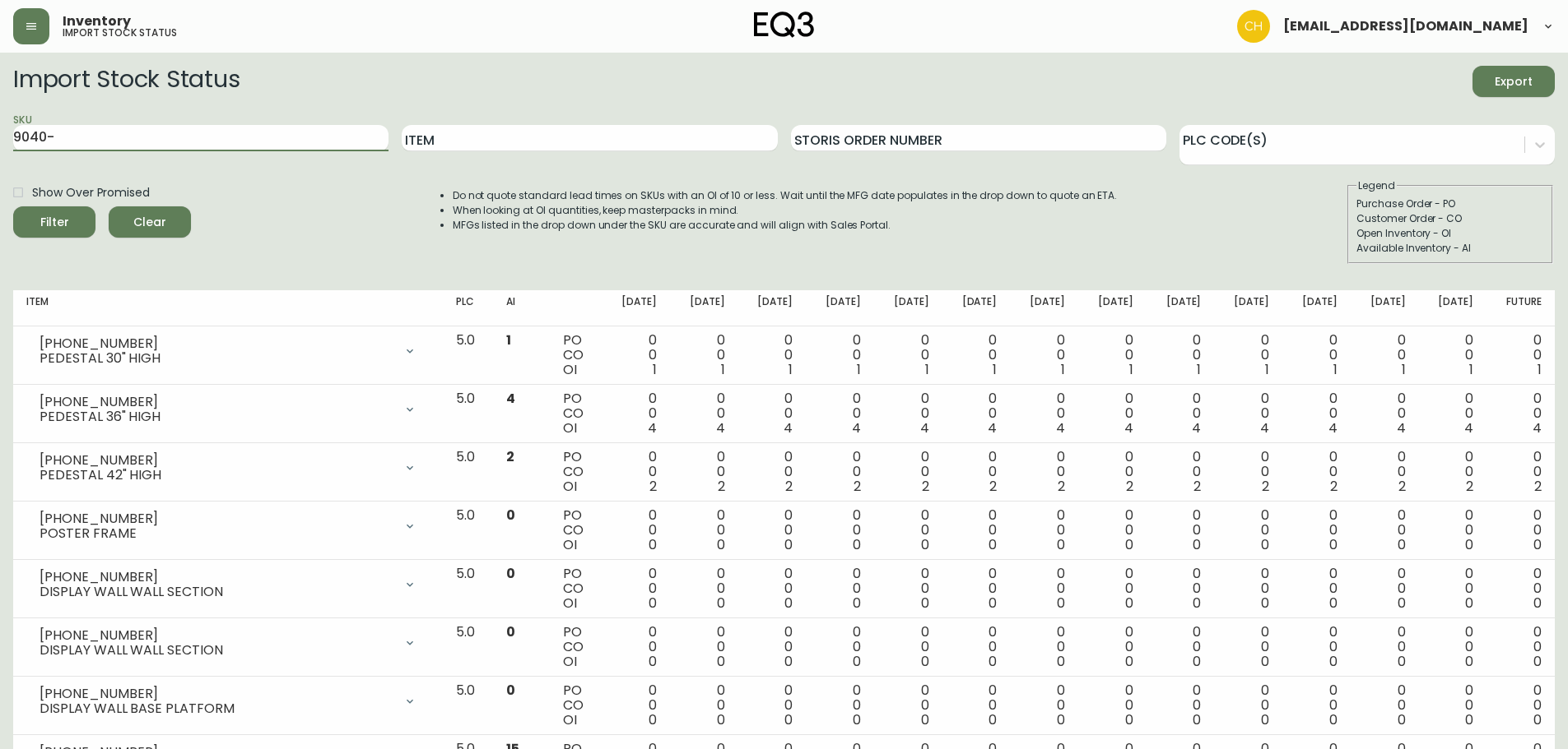
drag, startPoint x: 65, startPoint y: 139, endPoint x: 0, endPoint y: 139, distance: 65.0
